Goal: Information Seeking & Learning: Check status

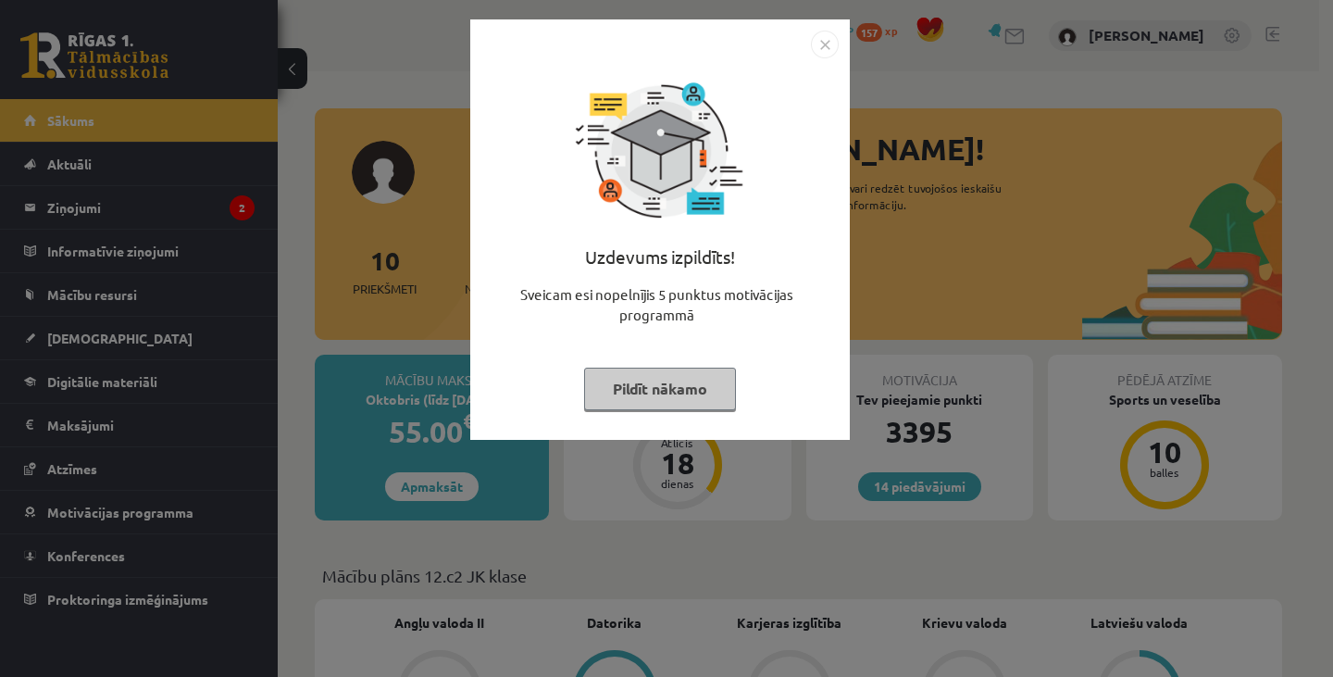
click at [696, 380] on button "Pildīt nākamo" at bounding box center [660, 389] width 152 height 43
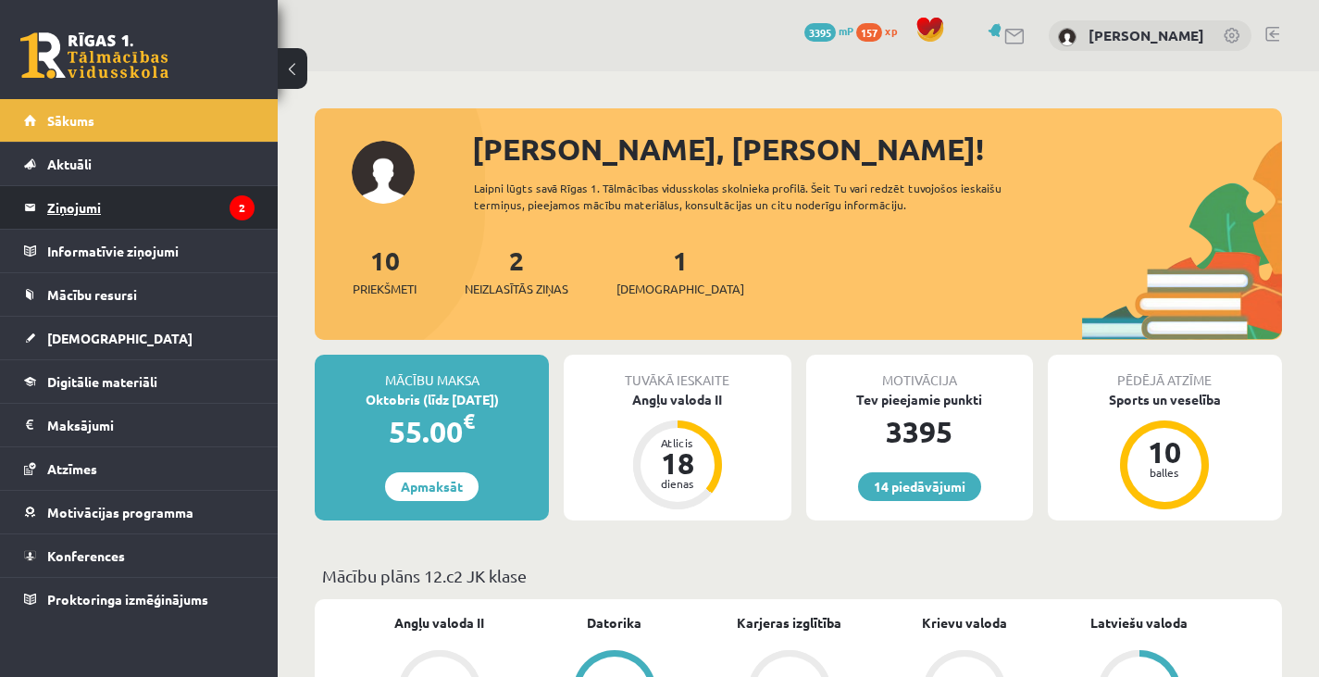
click at [127, 206] on legend "Ziņojumi 2" at bounding box center [150, 207] width 207 height 43
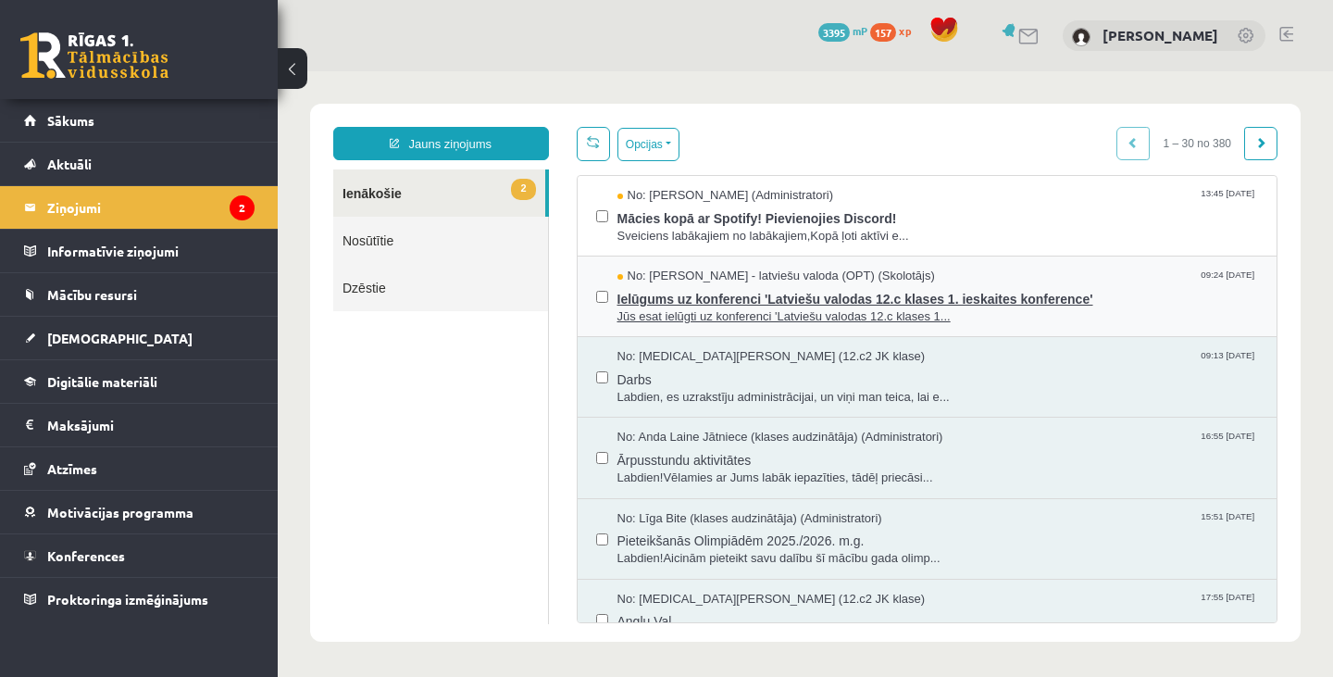
click at [826, 314] on span "Jūs esat ielūgti uz konferenci 'Latviešu valodas 12.c klases 1..." at bounding box center [938, 317] width 642 height 18
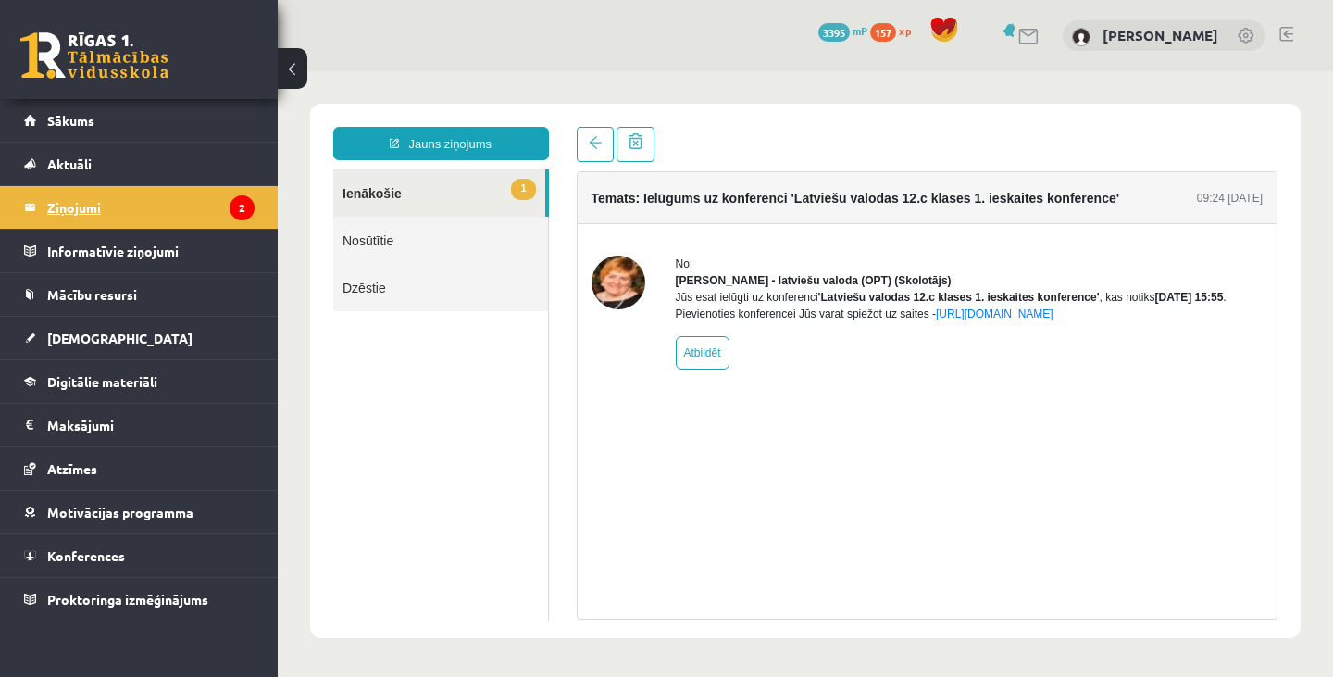
click at [200, 214] on legend "Ziņojumi 2" at bounding box center [150, 207] width 207 height 43
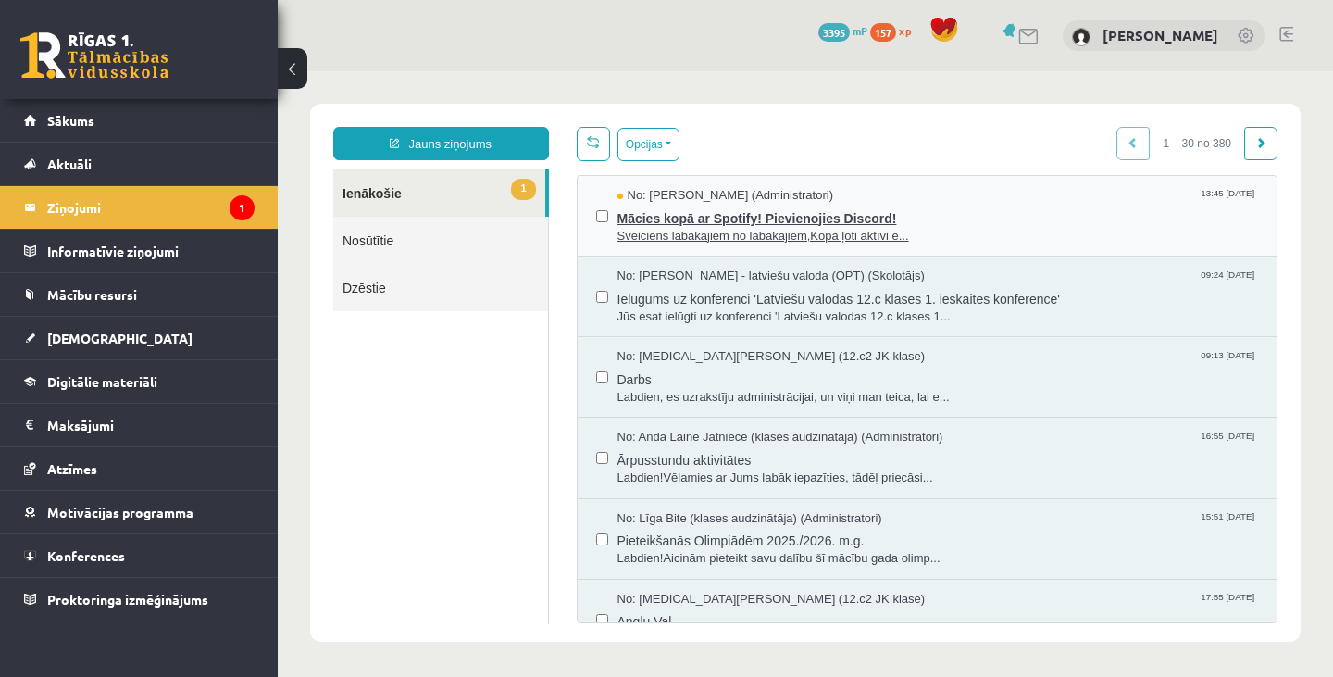
click at [716, 195] on span "No: [PERSON_NAME] (Administratori)" at bounding box center [725, 196] width 217 height 18
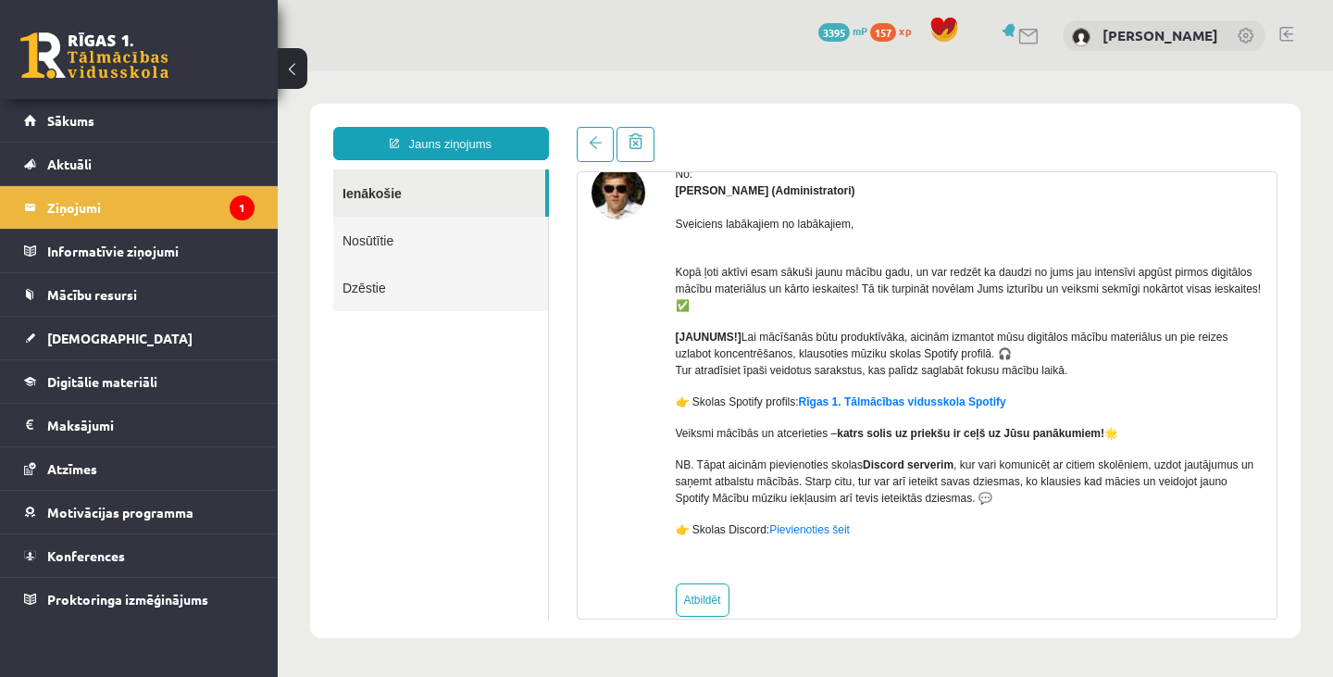
scroll to position [91, 0]
click at [178, 116] on link "Sākums" at bounding box center [139, 120] width 230 height 43
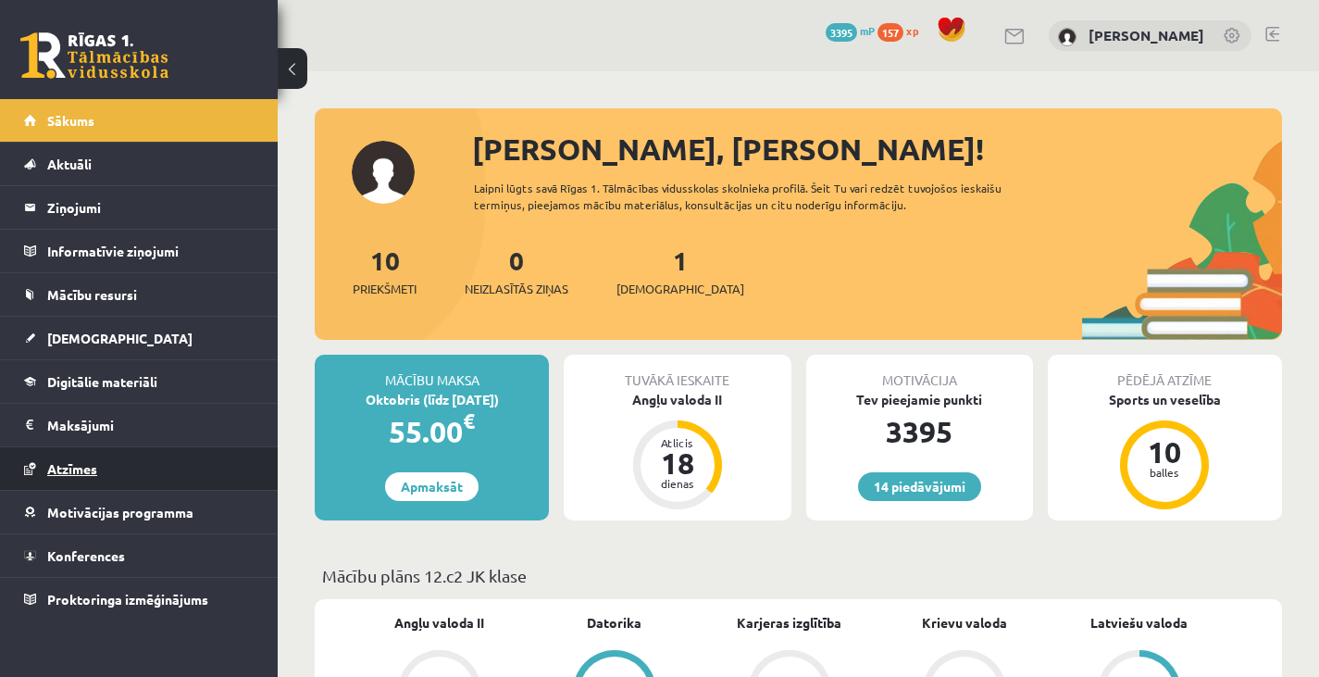
click at [134, 470] on link "Atzīmes" at bounding box center [139, 468] width 230 height 43
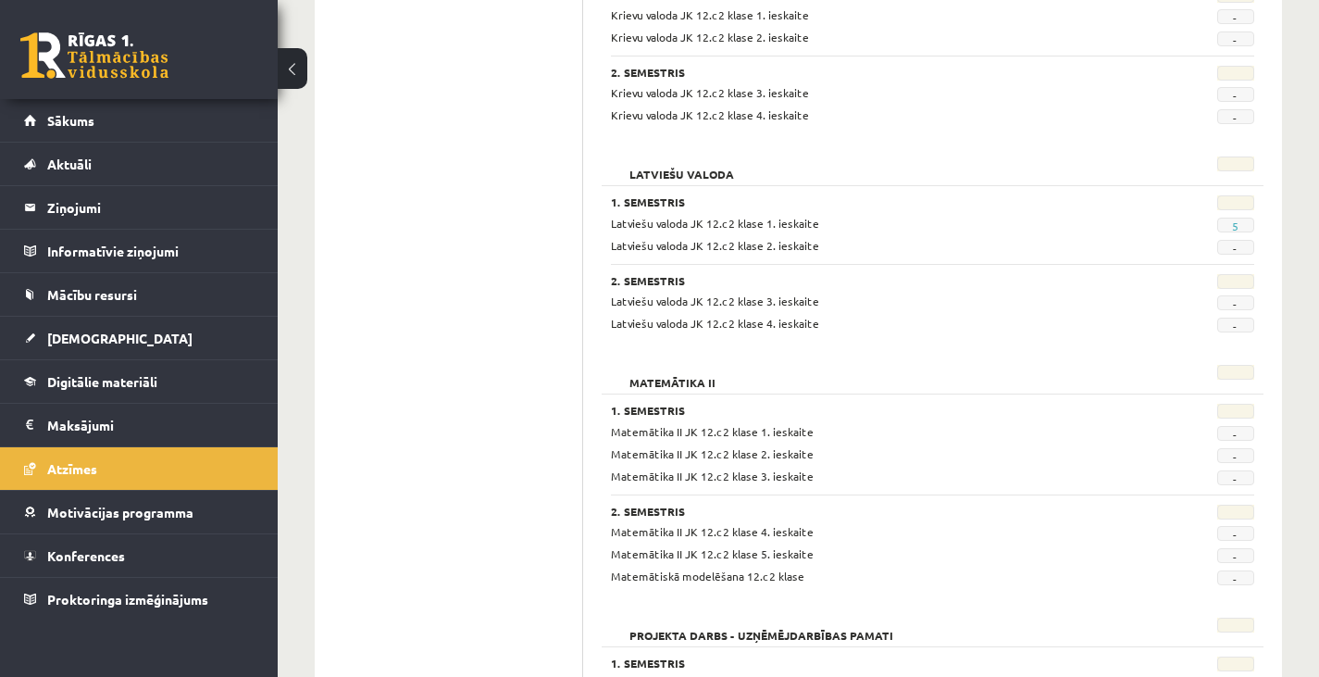
scroll to position [774, 0]
click at [1236, 224] on link "5" at bounding box center [1235, 224] width 6 height 15
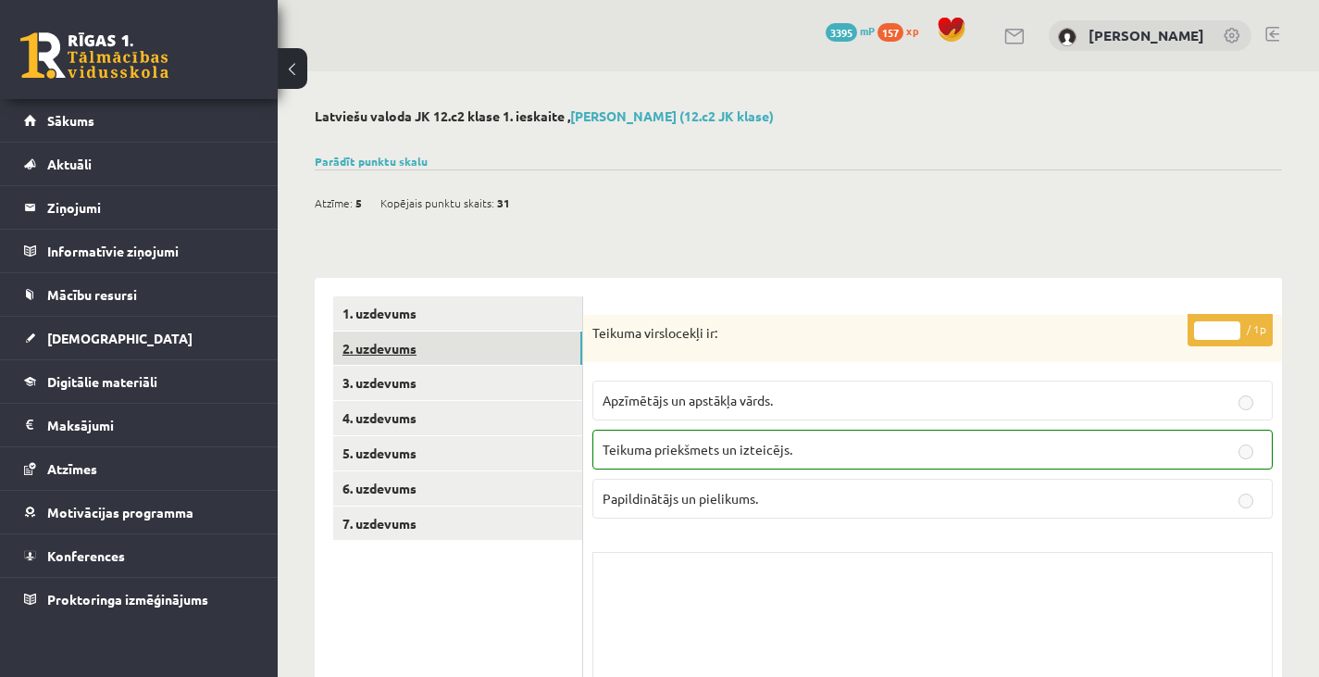
click at [545, 353] on link "2. uzdevums" at bounding box center [457, 348] width 249 height 34
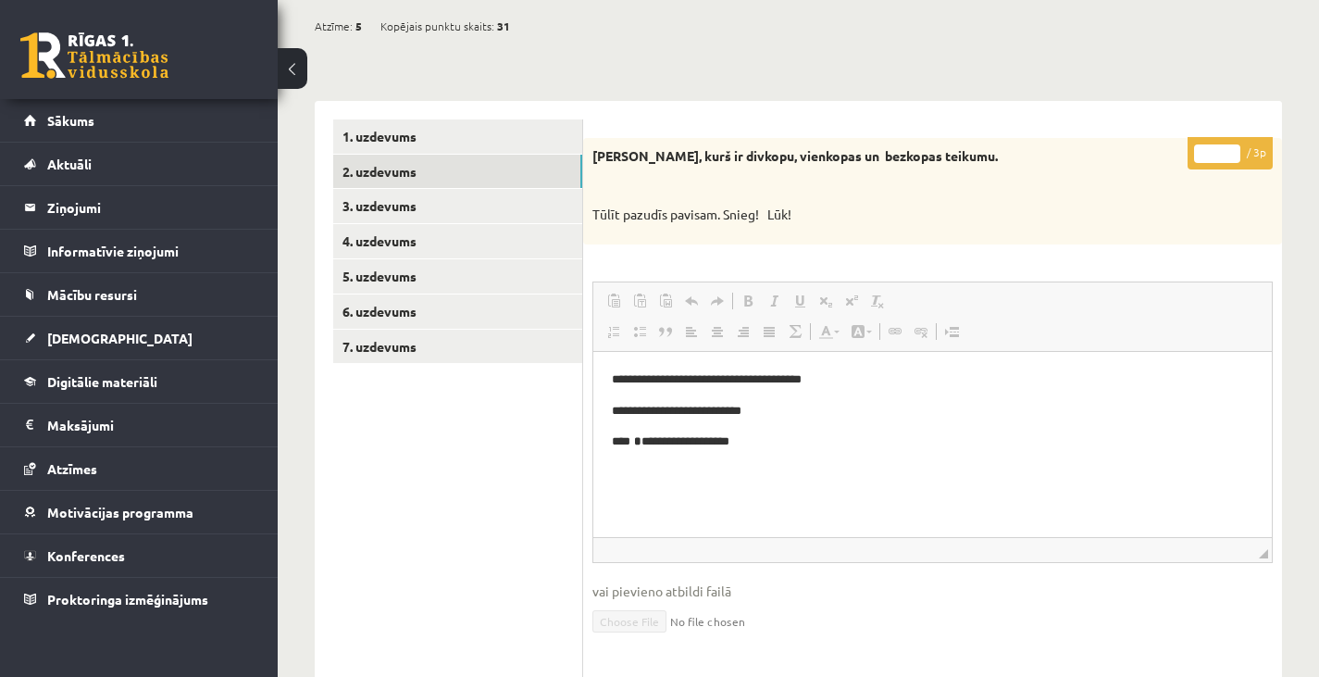
scroll to position [178, 0]
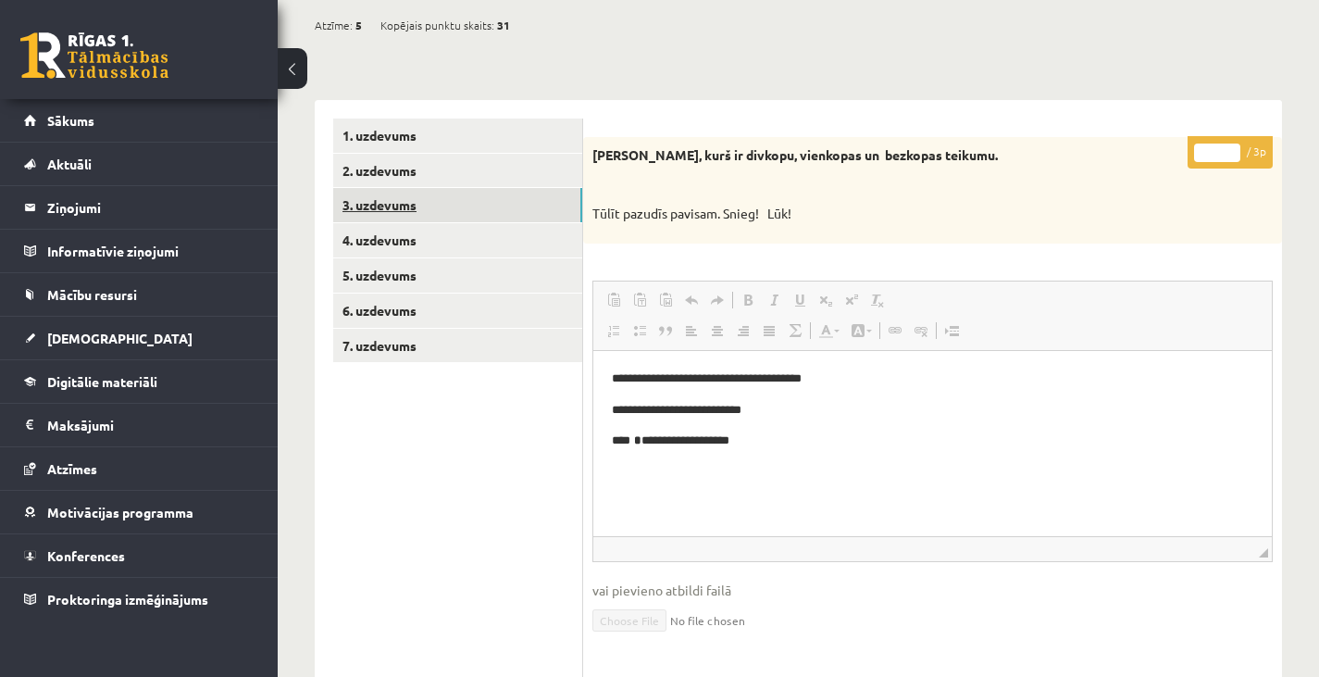
click at [389, 214] on link "3. uzdevums" at bounding box center [457, 205] width 249 height 34
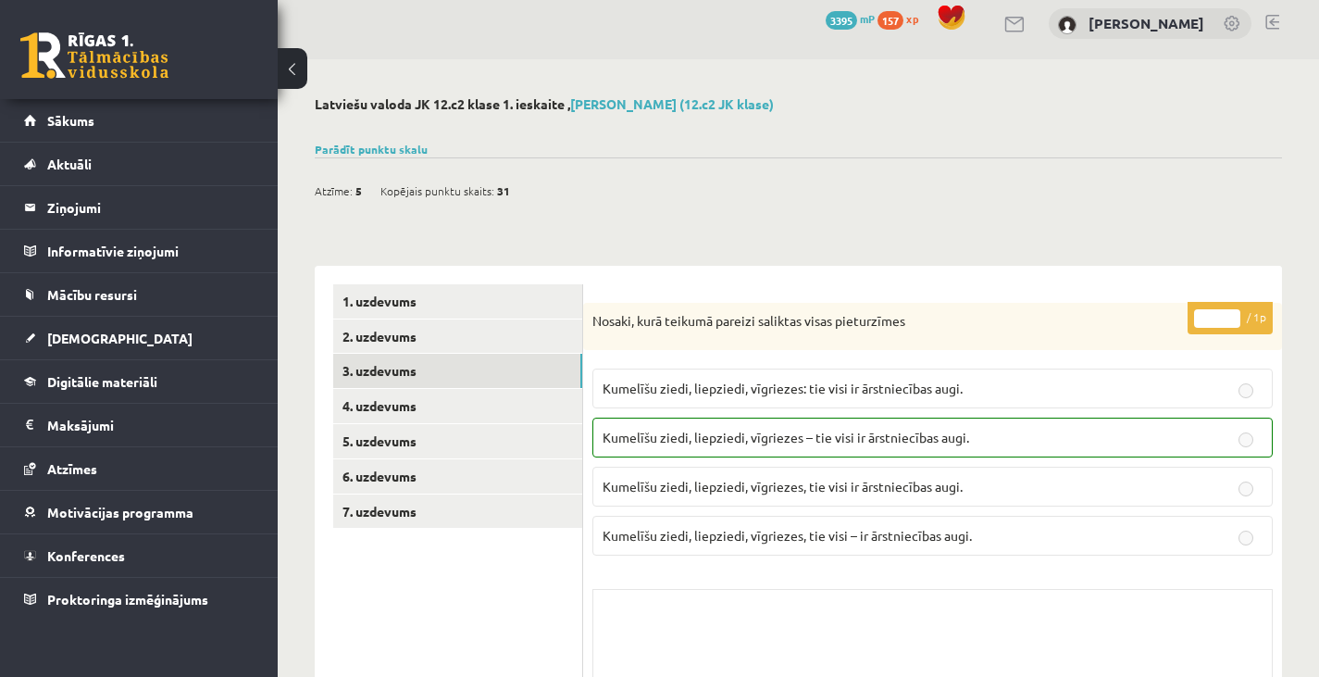
scroll to position [0, 0]
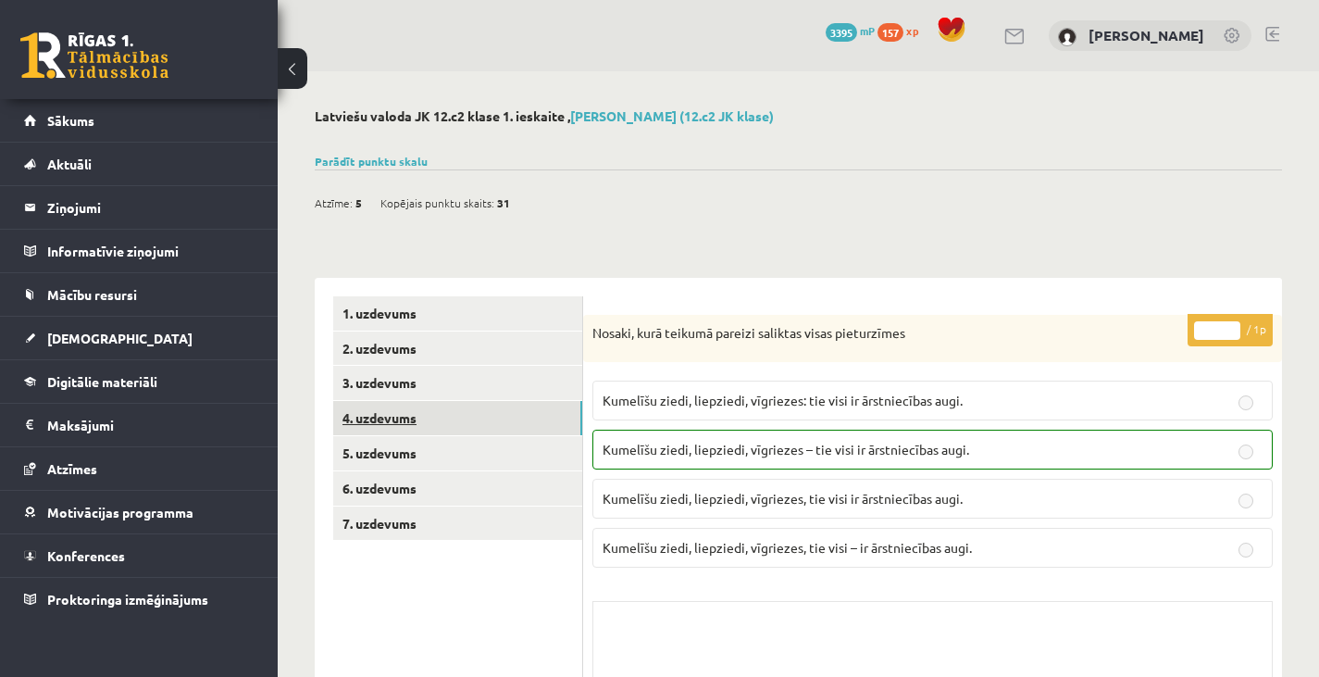
click at [543, 416] on link "4. uzdevums" at bounding box center [457, 418] width 249 height 34
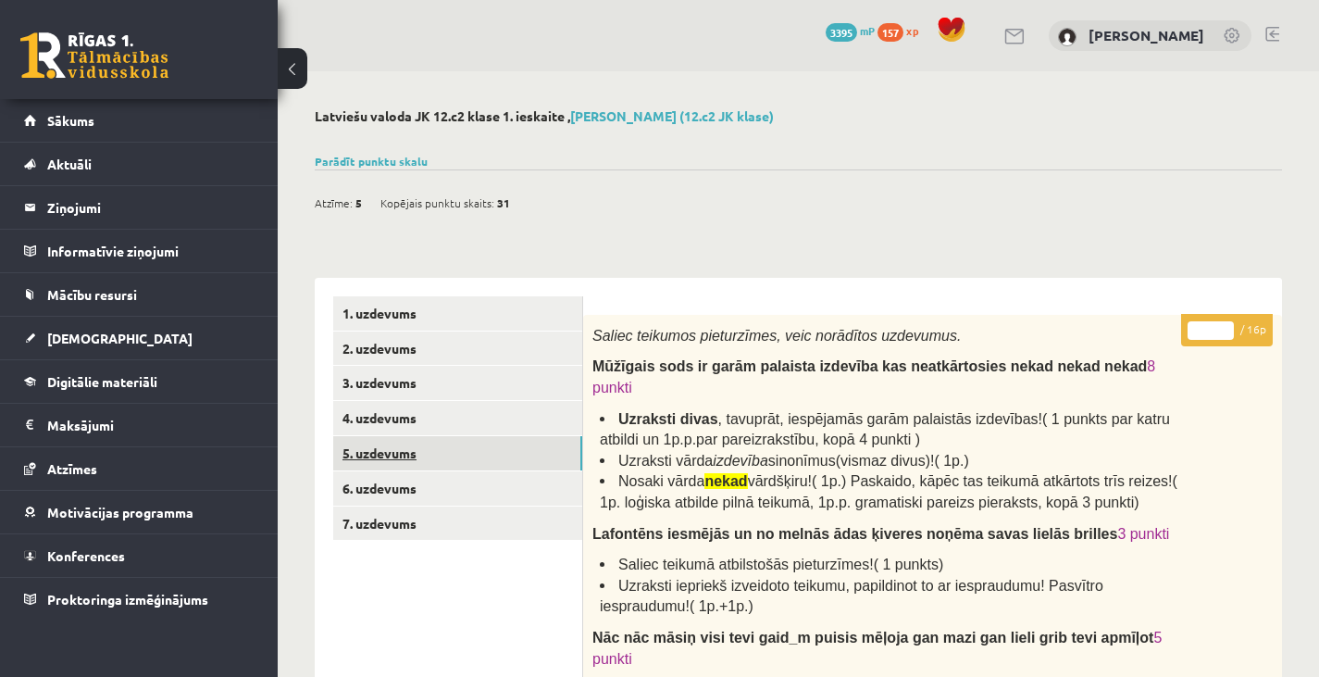
click at [535, 453] on link "5. uzdevums" at bounding box center [457, 453] width 249 height 34
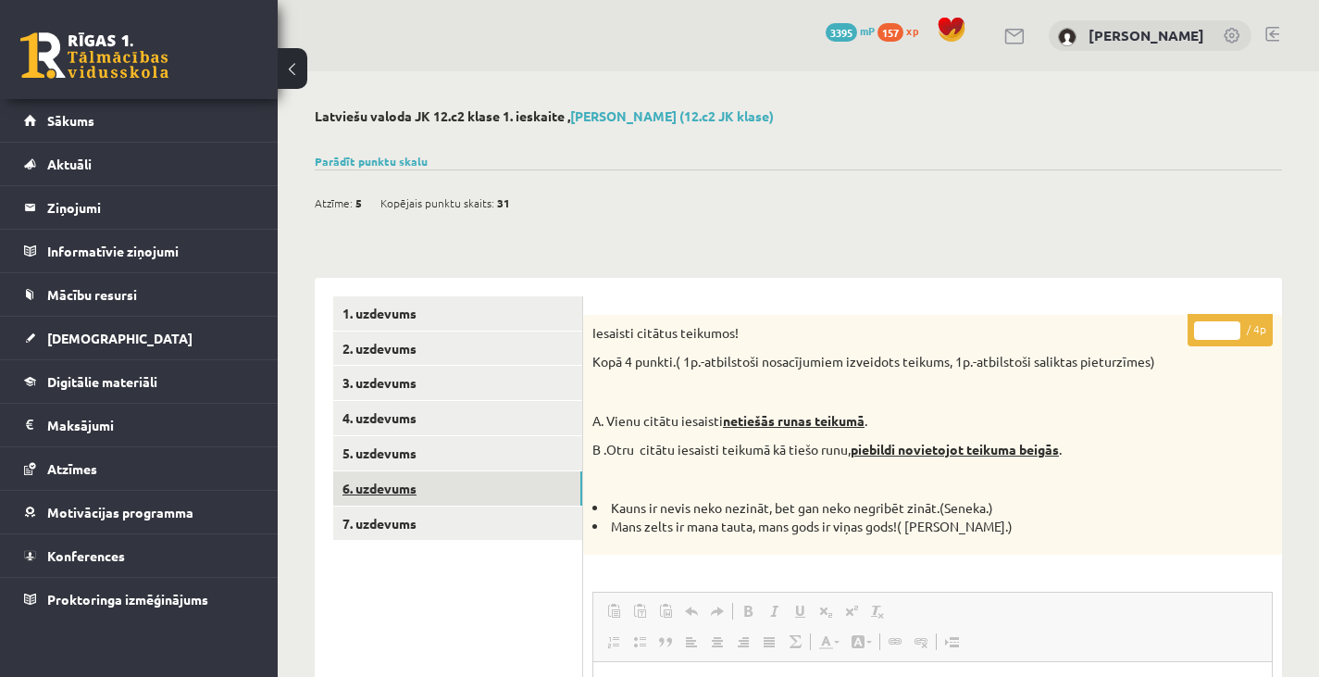
click at [503, 479] on link "6. uzdevums" at bounding box center [457, 488] width 249 height 34
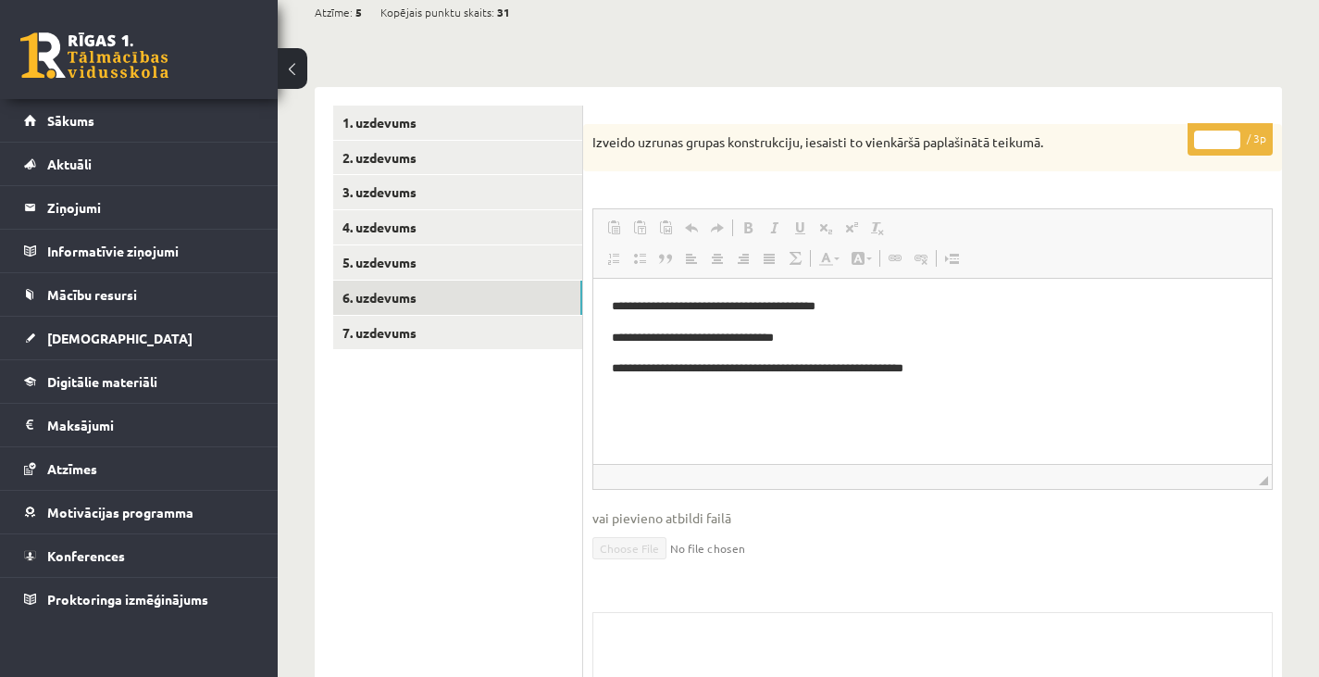
scroll to position [194, 0]
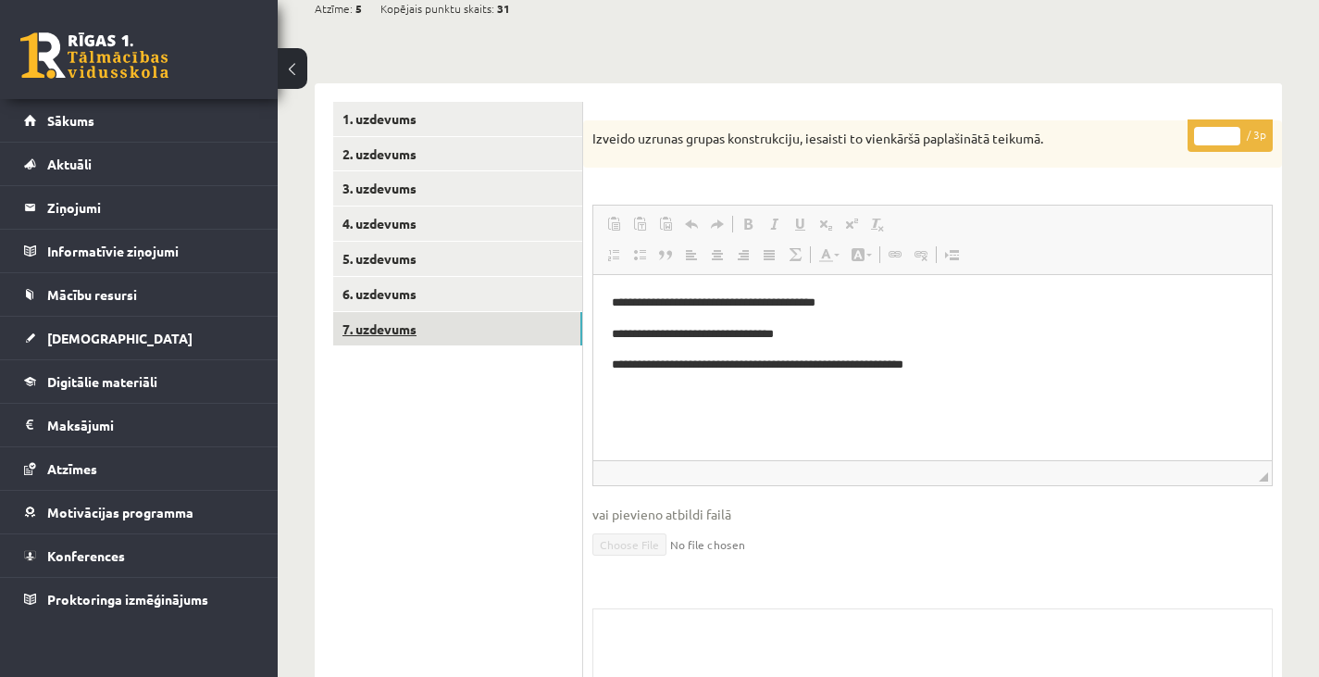
click at [482, 334] on link "7. uzdevums" at bounding box center [457, 329] width 249 height 34
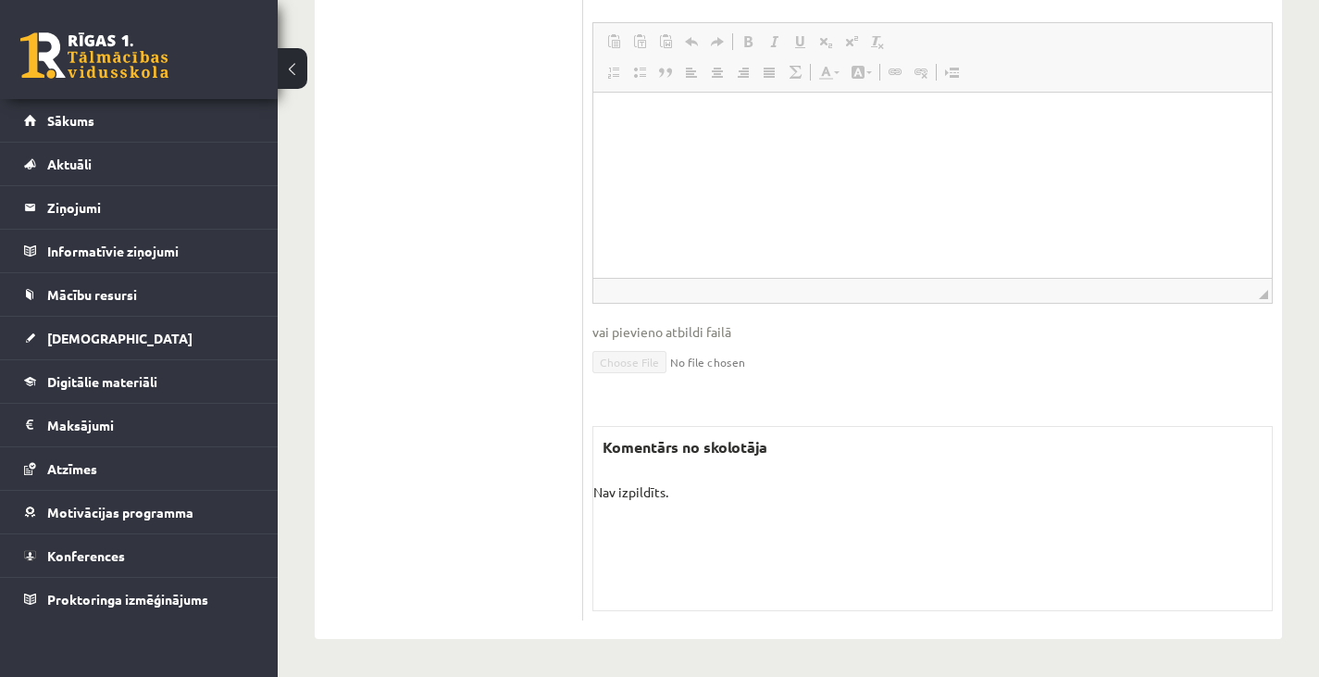
scroll to position [0, 0]
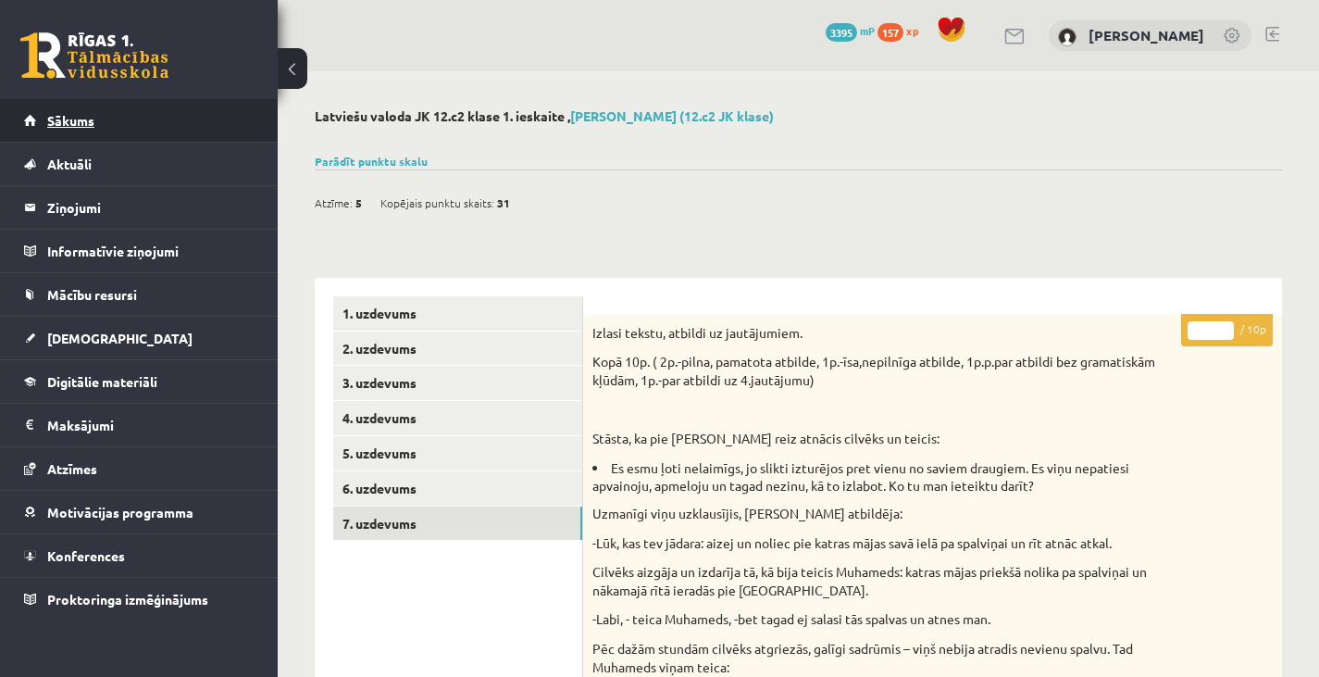
click at [223, 136] on link "Sākums" at bounding box center [139, 120] width 230 height 43
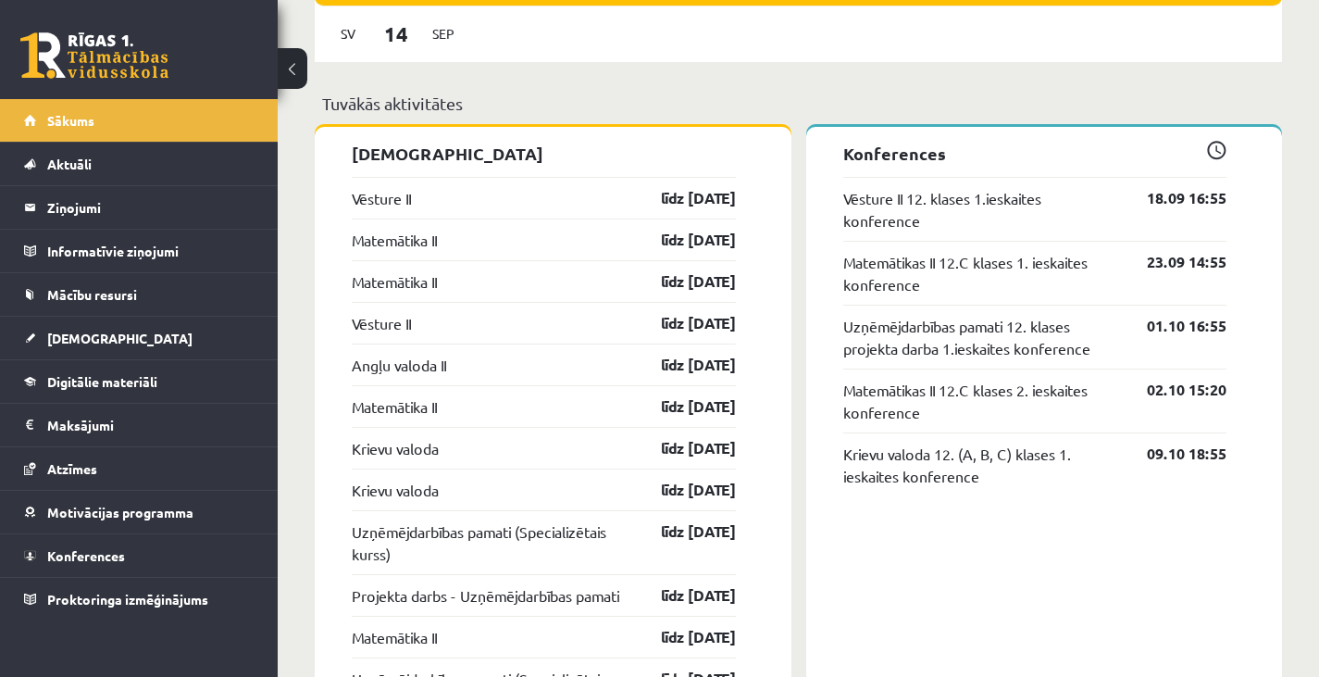
scroll to position [1413, 0]
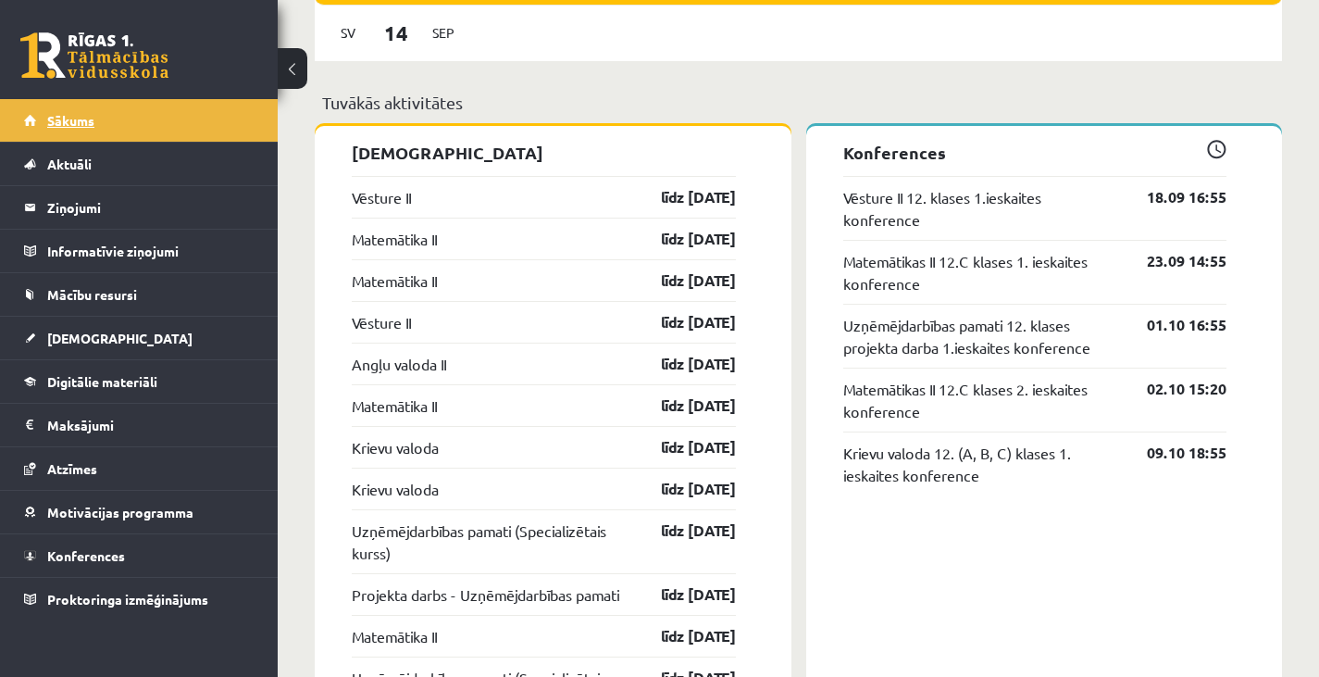
click at [40, 101] on link "Sākums" at bounding box center [139, 120] width 230 height 43
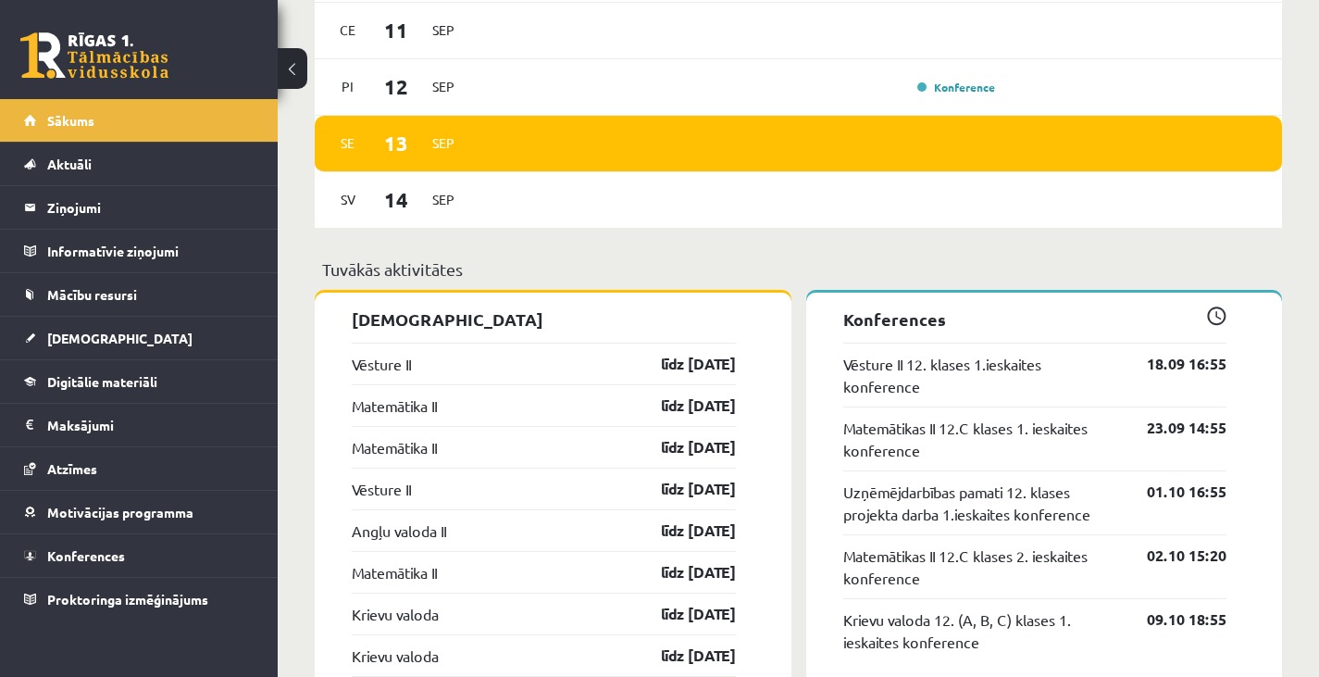
scroll to position [1244, 0]
